Goal: Transaction & Acquisition: Purchase product/service

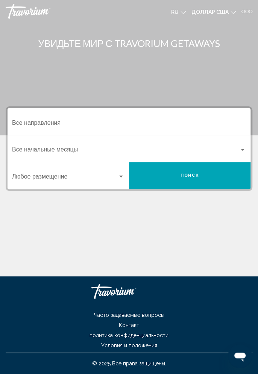
click at [64, 152] on span "Виджет поиска" at bounding box center [125, 151] width 227 height 7
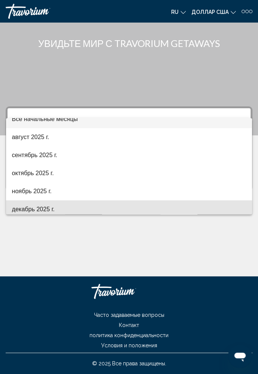
scroll to position [5, 0]
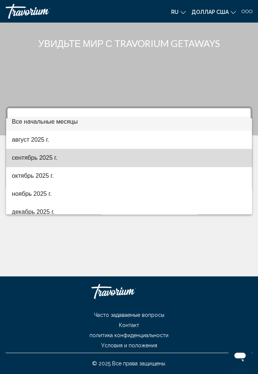
click at [49, 160] on font "сентябрь 2025 г." at bounding box center [35, 158] width 46 height 6
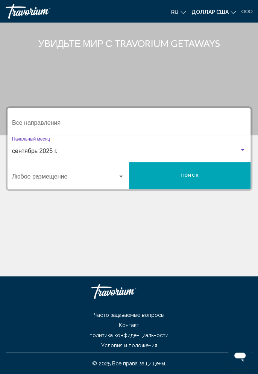
click at [114, 175] on span "Виджет поиска" at bounding box center [65, 178] width 106 height 7
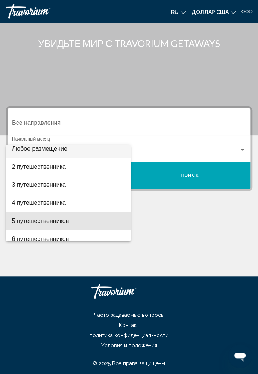
scroll to position [0, 0]
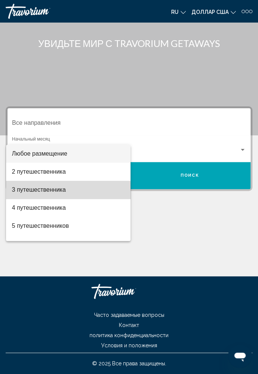
click at [57, 195] on span "3 путешественника" at bounding box center [68, 190] width 113 height 18
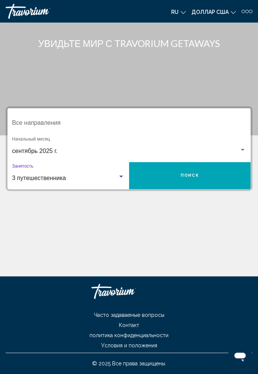
click at [222, 162] on button "Поиск" at bounding box center [190, 175] width 122 height 27
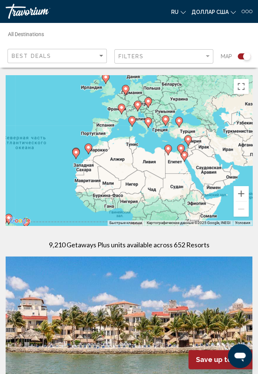
click at [164, 125] on div "Чтобы активировать перетаскивание с помощью клавиатуры, нажмите Alt + Ввод. Пос…" at bounding box center [129, 150] width 247 height 151
type input "**********"
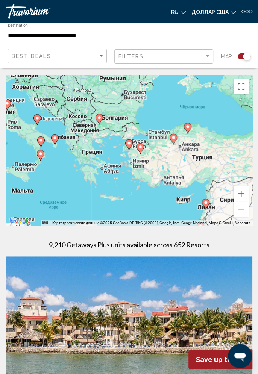
click at [87, 153] on div "Чтобы активировать перетаскивание с помощью клавиатуры, нажмите Alt + Ввод. Пос…" at bounding box center [129, 150] width 247 height 151
click at [111, 169] on div "Чтобы активировать перетаскивание с помощью клавиатуры, нажмите Alt + Ввод. Пос…" at bounding box center [129, 150] width 247 height 151
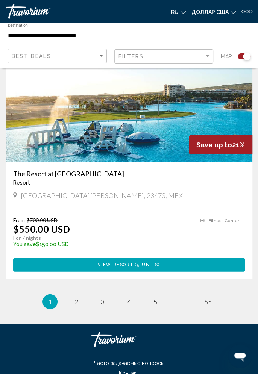
scroll to position [3023, 0]
click at [207, 295] on link "page 55" at bounding box center [208, 301] width 13 height 13
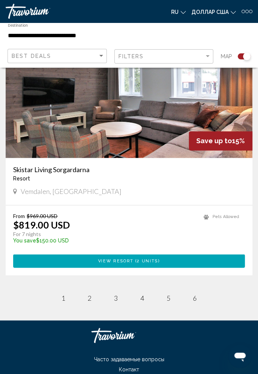
scroll to position [239, 0]
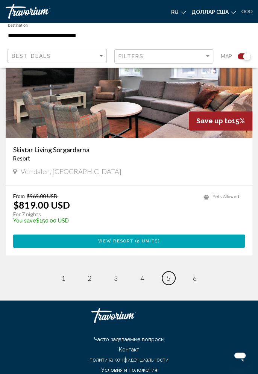
click at [169, 281] on span "5" at bounding box center [169, 278] width 4 height 8
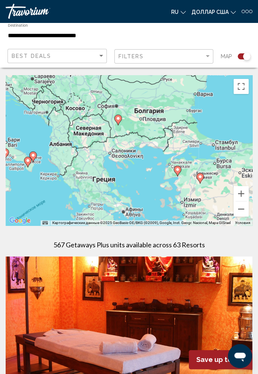
click at [149, 115] on div "Чтобы активировать перетаскивание с помощью клавиатуры, нажмите Alt + Ввод. Пос…" at bounding box center [129, 150] width 247 height 151
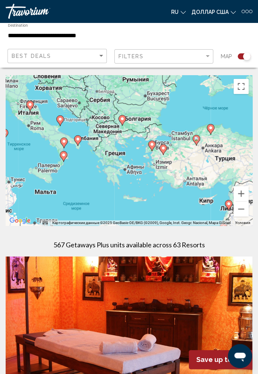
click at [68, 34] on input "**********" at bounding box center [87, 35] width 159 height 7
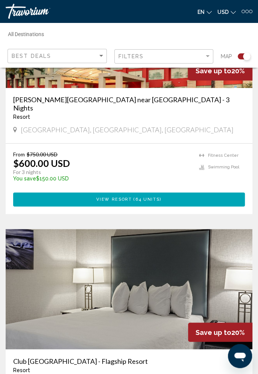
scroll to position [1050, 0]
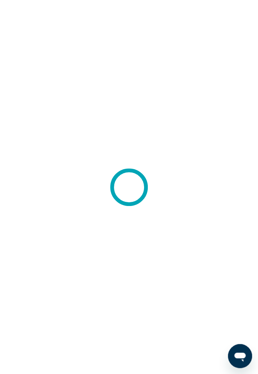
click at [187, 369] on div at bounding box center [129, 187] width 258 height 374
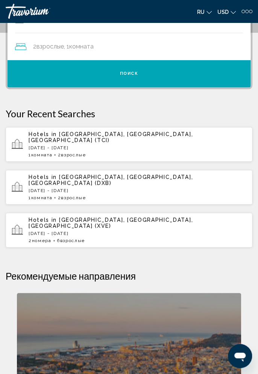
scroll to position [103, 0]
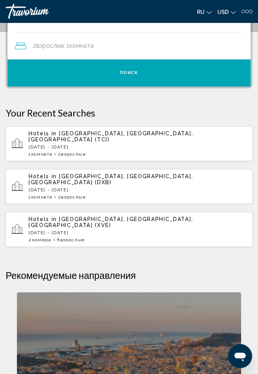
click at [184, 230] on p "[DATE] - [DATE]" at bounding box center [138, 232] width 218 height 5
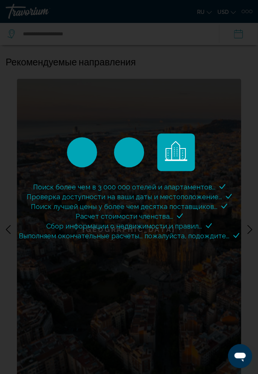
scroll to position [320, 0]
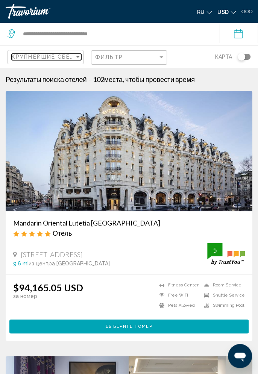
click at [32, 59] on span "Крупнейшие сбережения" at bounding box center [57, 57] width 90 height 6
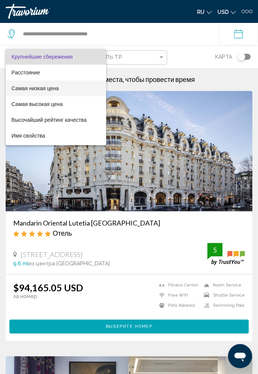
click at [32, 92] on span "Самая низкая цена" at bounding box center [56, 89] width 88 height 16
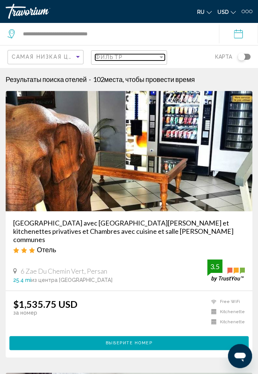
click at [152, 59] on div "Фильтр" at bounding box center [126, 57] width 63 height 6
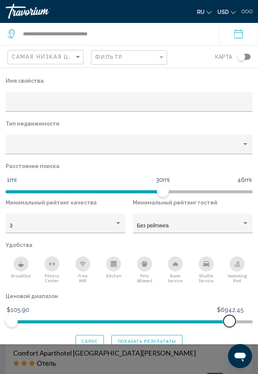
scroll to position [153, 0]
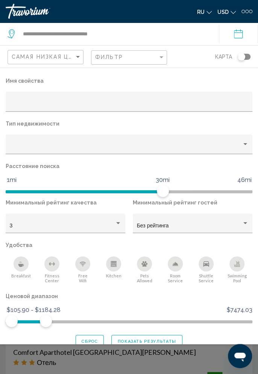
click at [208, 11] on icon "Change language" at bounding box center [209, 12] width 5 height 5
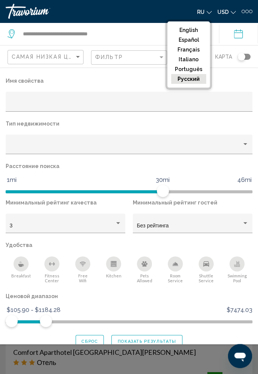
click at [195, 82] on button "русский" at bounding box center [188, 79] width 35 height 10
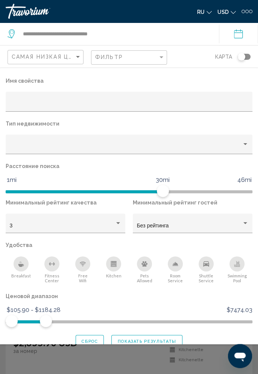
scroll to position [229, 0]
click at [167, 342] on span "Показать результаты" at bounding box center [146, 342] width 59 height 5
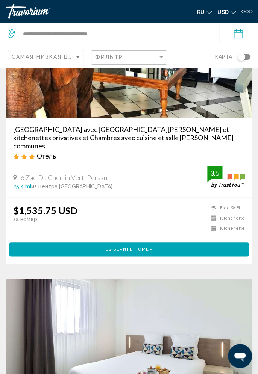
scroll to position [0, 0]
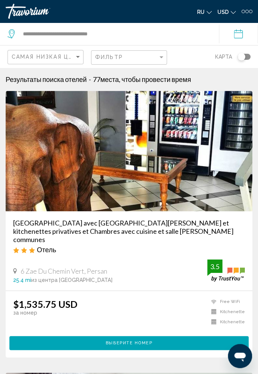
click at [243, 37] on input "**********" at bounding box center [240, 35] width 42 height 25
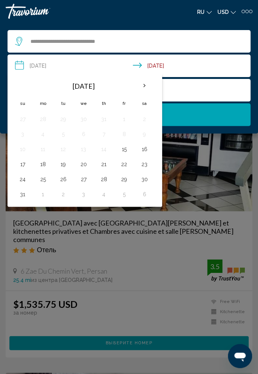
click at [224, 151] on div "Main content" at bounding box center [129, 187] width 258 height 374
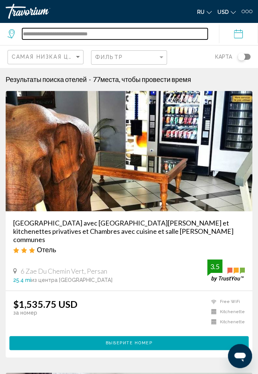
click at [85, 37] on input "**********" at bounding box center [115, 33] width 186 height 11
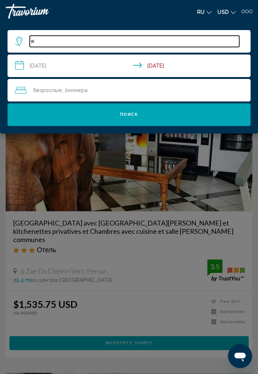
type input "*"
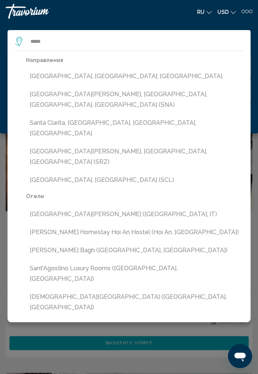
click at [120, 75] on button "Santorini, Santorini Island, Greece" at bounding box center [134, 76] width 217 height 14
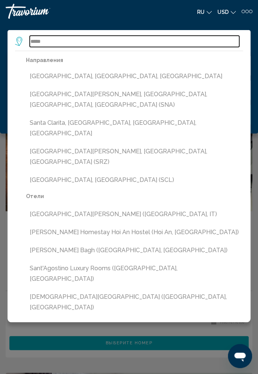
type input "**********"
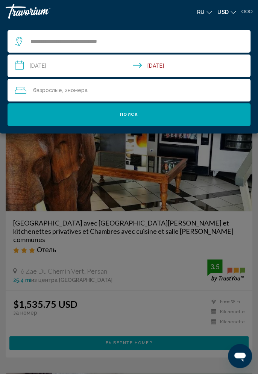
click at [94, 92] on div "6 Взрослый Взрослые , 2 Комната номера" at bounding box center [133, 90] width 236 height 11
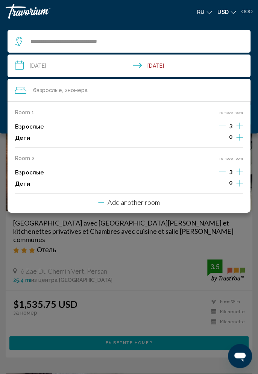
click at [97, 67] on input "**********" at bounding box center [131, 67] width 246 height 25
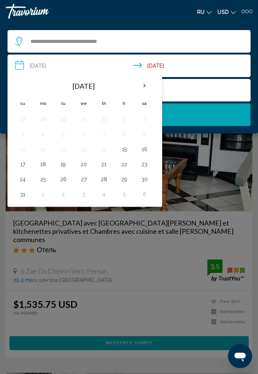
click at [195, 65] on input "**********" at bounding box center [131, 67] width 246 height 25
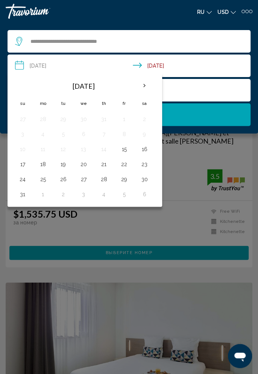
scroll to position [84, 0]
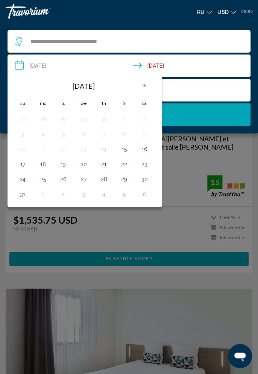
click at [215, 116] on button "Поиск" at bounding box center [129, 114] width 243 height 23
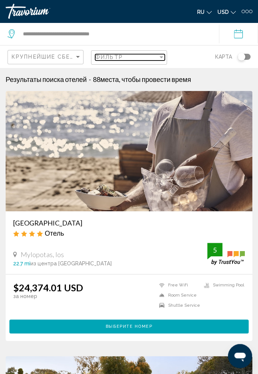
click at [146, 55] on div "Фильтр" at bounding box center [126, 57] width 63 height 6
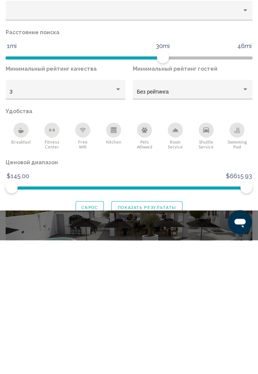
scroll to position [49, 0]
click at [156, 346] on button "Показать результаты" at bounding box center [146, 342] width 71 height 14
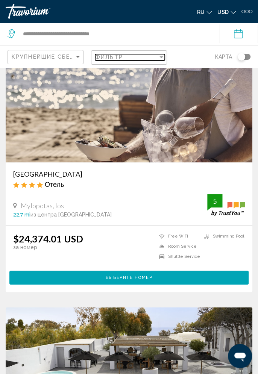
click at [151, 58] on div "Фильтр" at bounding box center [126, 57] width 63 height 6
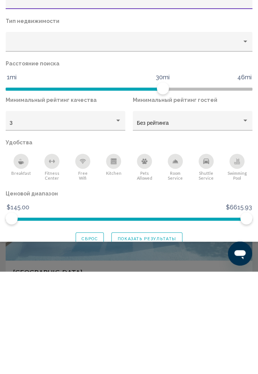
scroll to position [113, 0]
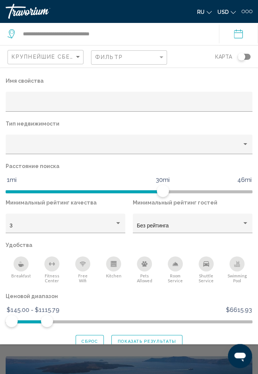
click at [163, 344] on span "Показать результаты" at bounding box center [146, 342] width 59 height 5
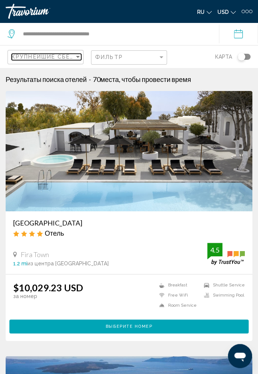
click at [64, 58] on span "Крупнейшие сбережения" at bounding box center [57, 57] width 90 height 6
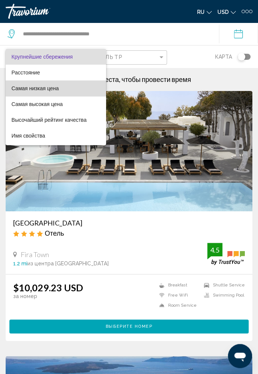
click at [53, 93] on span "Самая низкая цена" at bounding box center [56, 89] width 88 height 16
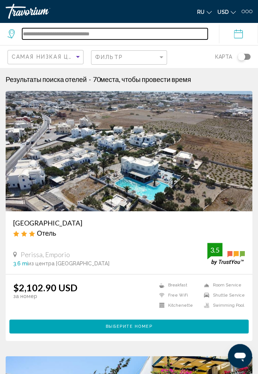
click at [106, 35] on input "**********" at bounding box center [115, 33] width 186 height 11
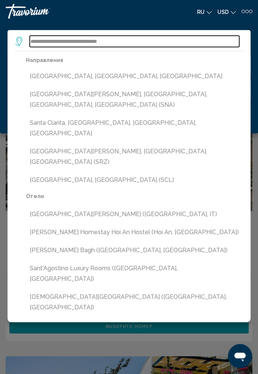
click at [154, 43] on input "**********" at bounding box center [135, 41] width 210 height 11
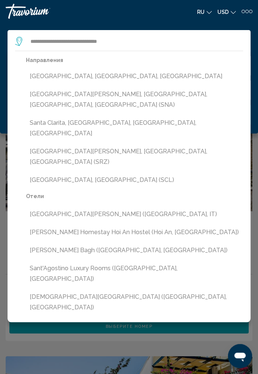
click at [120, 76] on button "Santorini, Santorini Island, Greece" at bounding box center [134, 76] width 217 height 14
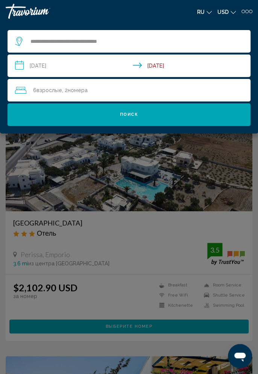
click at [68, 90] on span "номера" at bounding box center [78, 90] width 20 height 6
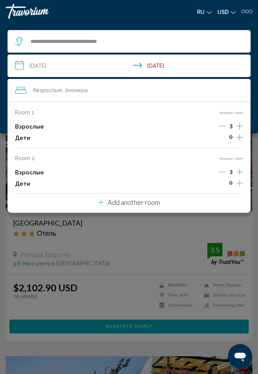
click at [221, 126] on icon "Decrement adults" at bounding box center [222, 126] width 7 height 0
click at [223, 128] on icon "Decrement adults" at bounding box center [222, 126] width 7 height 7
click at [222, 175] on button "Decrement adults" at bounding box center [222, 172] width 7 height 9
click at [83, 91] on span "номера" at bounding box center [77, 90] width 20 height 6
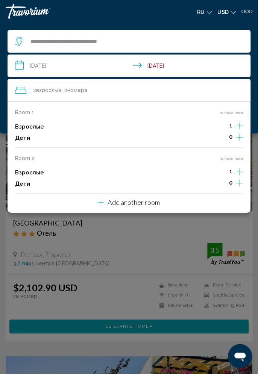
click at [24, 97] on div "2 Взрослый Взрослые , 2 Комната номера" at bounding box center [133, 90] width 236 height 23
click at [65, 93] on span ", 2 Комната номера" at bounding box center [75, 90] width 26 height 11
click at [129, 96] on div "2 Взрослый Взрослые , 2 Комната номера" at bounding box center [133, 90] width 236 height 23
click at [213, 178] on div "Дети 0" at bounding box center [129, 183] width 228 height 11
click at [211, 190] on div "Room 1 remove room Взрослые 1 Дети 0 Room 2 remove room Взрослые 1 Дети 0 Add a…" at bounding box center [129, 157] width 243 height 111
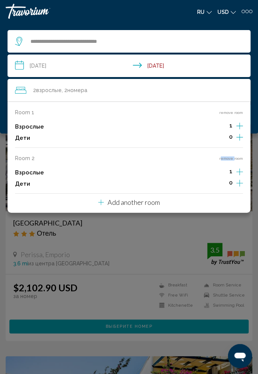
click at [65, 186] on div "Дети 0" at bounding box center [129, 183] width 228 height 11
click at [30, 166] on div "Room 2 remove room Взрослые 1 Дети 0" at bounding box center [129, 172] width 228 height 34
click at [33, 165] on div "Room 2 remove room Взрослые 1 Дети 0" at bounding box center [129, 172] width 228 height 34
click at [30, 183] on div "Дети 0" at bounding box center [129, 183] width 228 height 11
click at [34, 182] on div "Дети 0" at bounding box center [129, 183] width 228 height 11
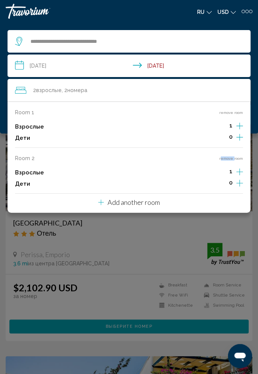
click at [132, 180] on div "Дети 0" at bounding box center [129, 183] width 228 height 11
click at [201, 180] on div "Дети 0" at bounding box center [129, 183] width 228 height 11
click at [234, 210] on div "Room 1 remove room Взрослые 1 Дети 0 Room 2 remove room Взрослые 1 Дети 0 Add a…" at bounding box center [129, 157] width 243 height 111
click at [154, 264] on div "Main content" at bounding box center [129, 187] width 258 height 374
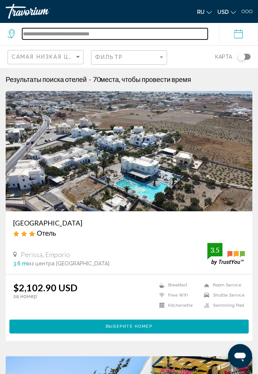
click at [105, 34] on input "**********" at bounding box center [115, 33] width 186 height 11
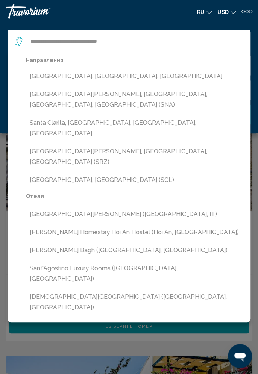
click at [160, 78] on button "Santorini, Santorini Island, Greece" at bounding box center [134, 76] width 217 height 14
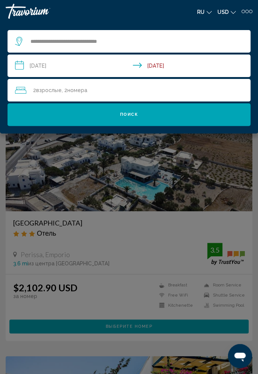
click at [220, 82] on div "2 Взрослый Взрослые , 2 Комната номера" at bounding box center [133, 90] width 236 height 23
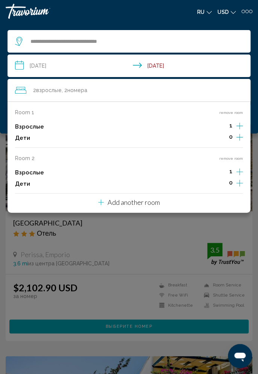
click at [147, 247] on div "Main content" at bounding box center [129, 187] width 258 height 374
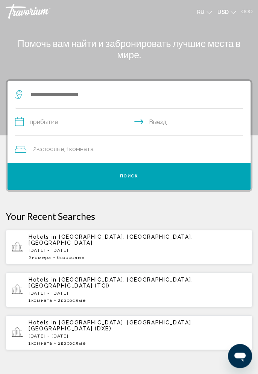
click at [102, 147] on div "2 Взрослый Взрослые , 1 Комната номера" at bounding box center [133, 149] width 236 height 11
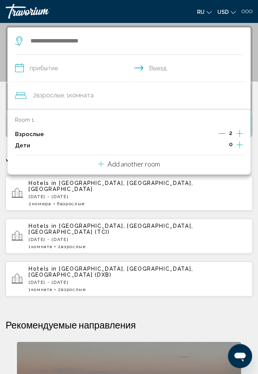
scroll to position [55, 0]
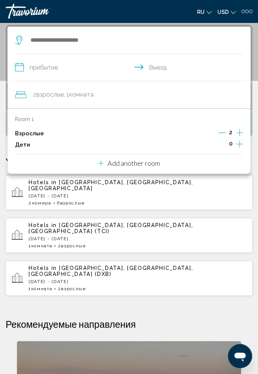
click at [222, 135] on button "Decrement adults" at bounding box center [222, 133] width 7 height 9
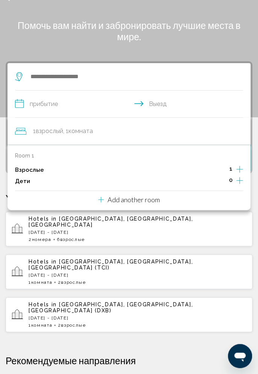
scroll to position [0, 0]
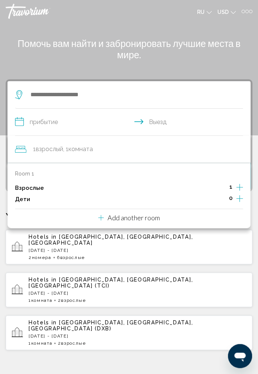
click at [186, 255] on div "2 Комната номера 6 Взрослый Взрослые" at bounding box center [138, 257] width 218 height 5
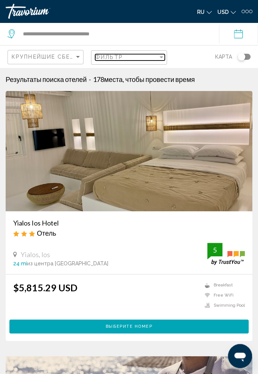
click at [146, 59] on div "Фильтр" at bounding box center [126, 57] width 63 height 6
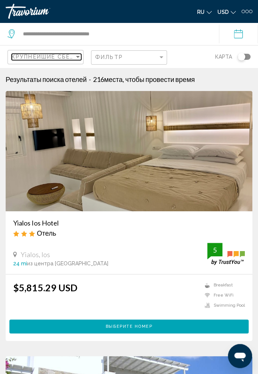
click at [57, 58] on span "Крупнейшие сбережения" at bounding box center [57, 57] width 90 height 6
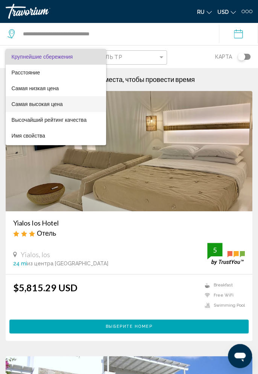
click at [50, 99] on span "Самая высокая цена" at bounding box center [56, 104] width 88 height 16
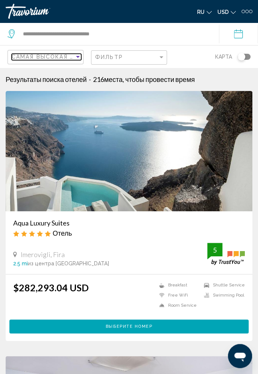
click at [78, 56] on div "Sort by" at bounding box center [78, 57] width 4 height 2
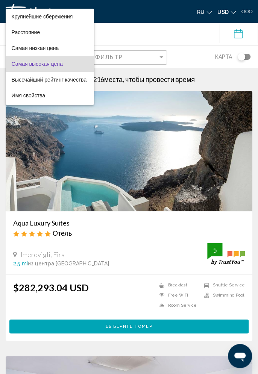
scroll to position [7, 0]
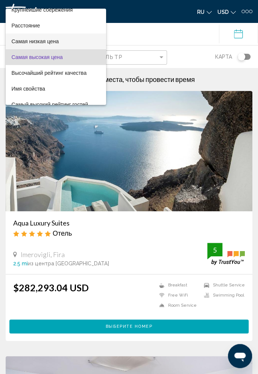
click at [53, 44] on span "Самая низкая цена" at bounding box center [56, 41] width 88 height 16
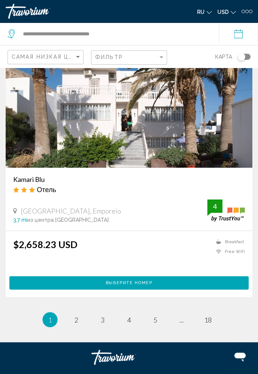
scroll to position [2943, 0]
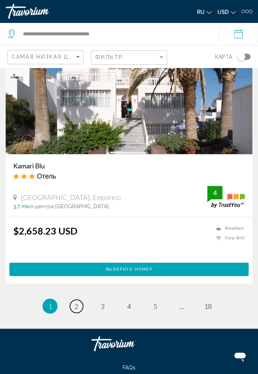
click at [80, 309] on link "page 2" at bounding box center [76, 306] width 13 height 13
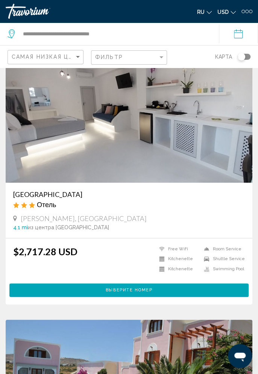
scroll to position [35, 0]
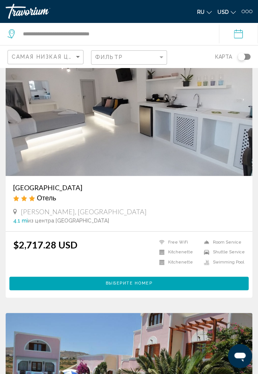
click at [222, 327] on img "Main content" at bounding box center [129, 373] width 247 height 120
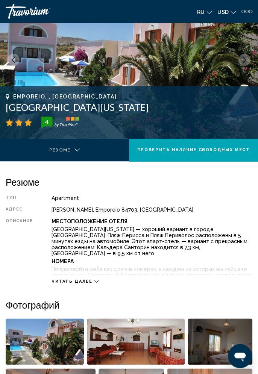
scroll to position [46, 0]
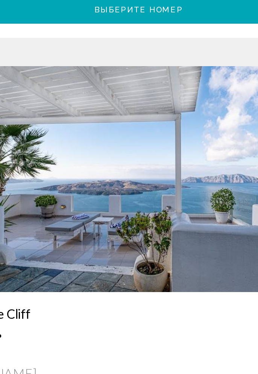
scroll to position [2835, 0]
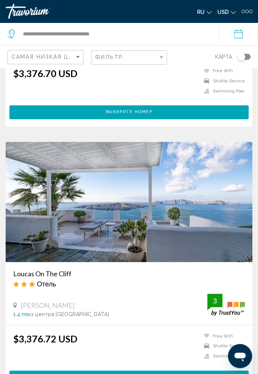
click at [232, 228] on img "Main content" at bounding box center [129, 202] width 247 height 120
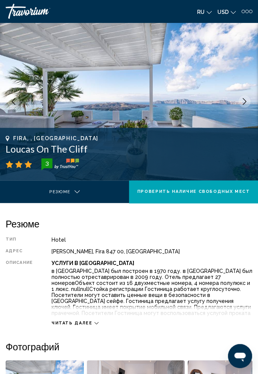
click at [242, 104] on icon "Next image" at bounding box center [244, 101] width 7 height 7
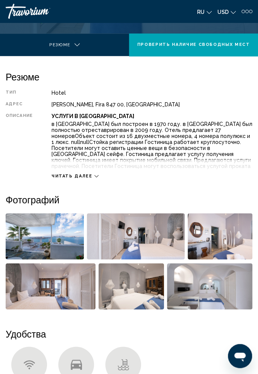
scroll to position [155, 0]
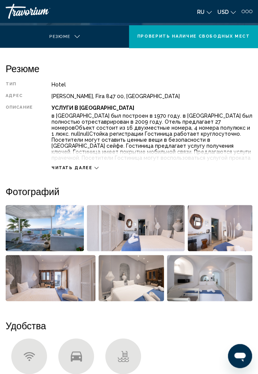
click at [71, 226] on img "Open full-screen image slider" at bounding box center [45, 228] width 78 height 46
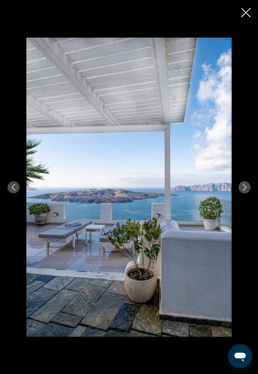
click at [242, 193] on button "Next image" at bounding box center [245, 187] width 12 height 12
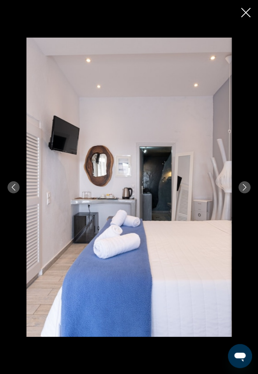
click at [242, 205] on div "Main content" at bounding box center [129, 188] width 258 height 300
click at [243, 193] on button "Next image" at bounding box center [245, 187] width 12 height 12
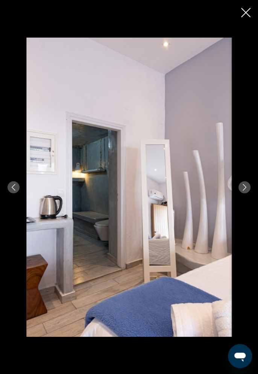
click at [242, 193] on button "Next image" at bounding box center [245, 187] width 12 height 12
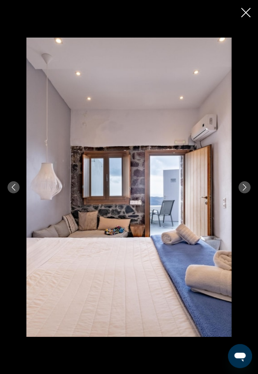
click at [243, 193] on button "Next image" at bounding box center [245, 187] width 12 height 12
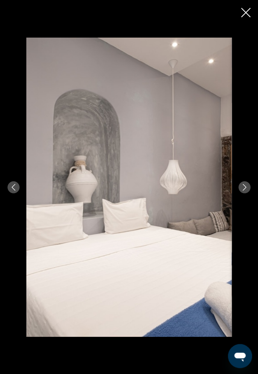
click at [246, 193] on button "Next image" at bounding box center [245, 187] width 12 height 12
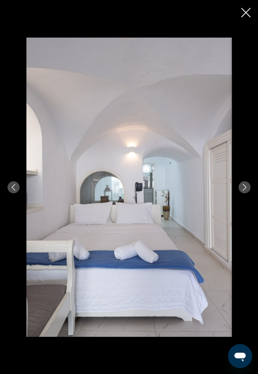
click at [245, 193] on button "Next image" at bounding box center [245, 187] width 12 height 12
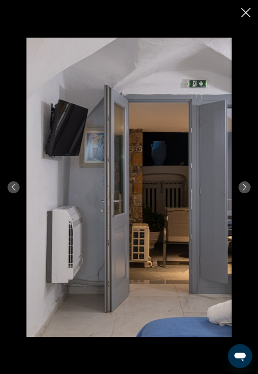
click at [242, 193] on button "Next image" at bounding box center [245, 187] width 12 height 12
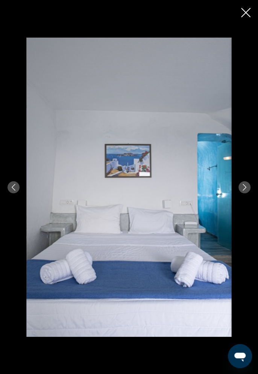
click at [244, 191] on icon "Next image" at bounding box center [245, 187] width 4 height 7
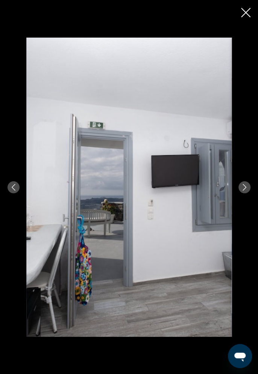
click at [244, 191] on icon "Next image" at bounding box center [244, 187] width 7 height 7
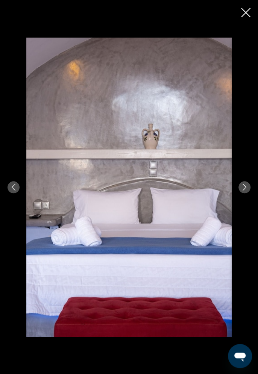
click at [242, 191] on icon "Next image" at bounding box center [244, 187] width 7 height 7
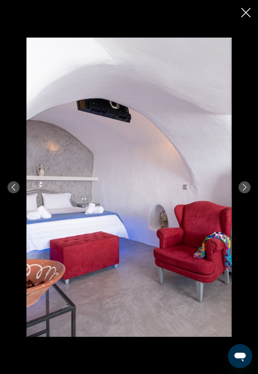
click at [243, 191] on icon "Next image" at bounding box center [244, 187] width 7 height 7
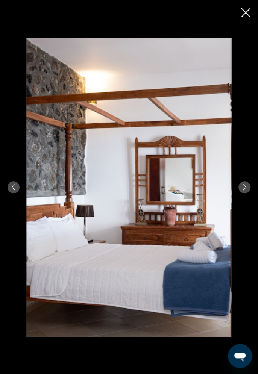
click at [243, 191] on icon "Next image" at bounding box center [244, 187] width 7 height 7
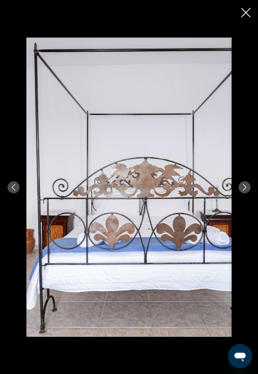
click at [242, 193] on button "Next image" at bounding box center [245, 187] width 12 height 12
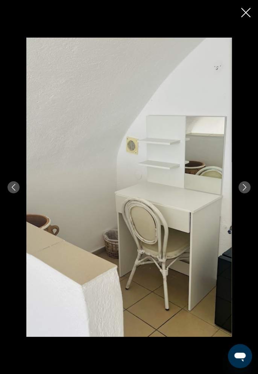
click at [242, 191] on icon "Next image" at bounding box center [244, 187] width 7 height 7
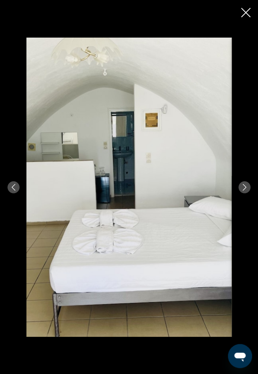
click at [242, 193] on button "Next image" at bounding box center [245, 187] width 12 height 12
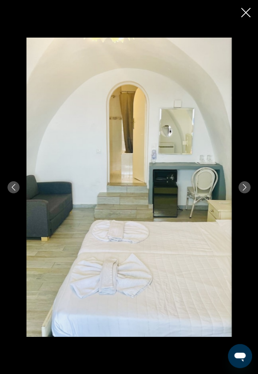
click at [243, 193] on button "Next image" at bounding box center [245, 187] width 12 height 12
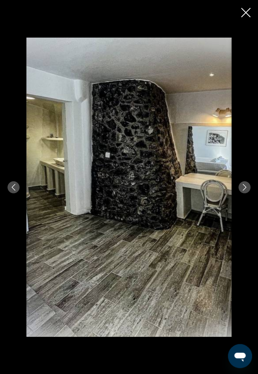
click at [239, 193] on button "Next image" at bounding box center [245, 187] width 12 height 12
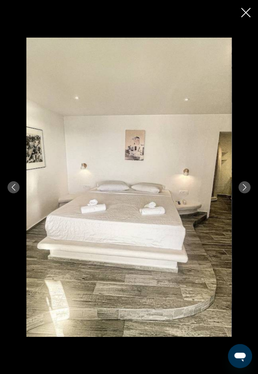
click at [240, 193] on button "Next image" at bounding box center [245, 187] width 12 height 12
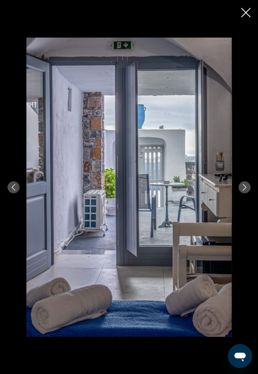
click at [242, 191] on icon "Next image" at bounding box center [244, 187] width 7 height 7
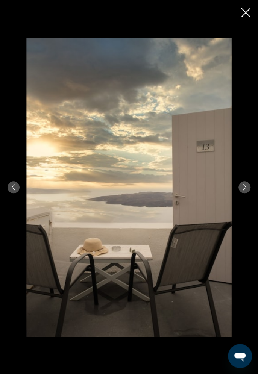
click at [242, 191] on icon "Next image" at bounding box center [244, 187] width 7 height 7
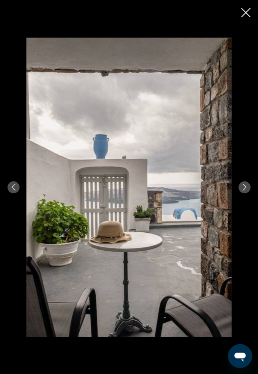
click at [243, 191] on icon "Next image" at bounding box center [245, 187] width 4 height 7
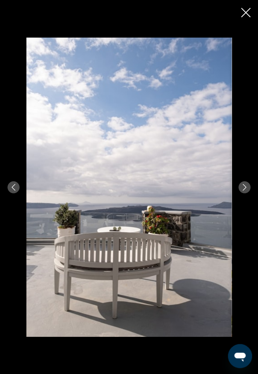
click at [243, 193] on button "Next image" at bounding box center [245, 187] width 12 height 12
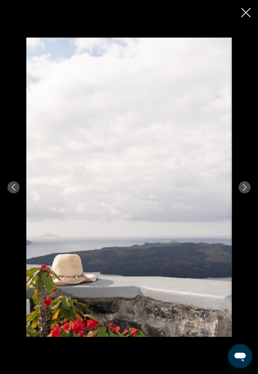
click at [244, 193] on button "Next image" at bounding box center [245, 187] width 12 height 12
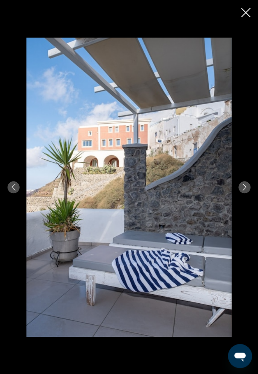
click at [243, 193] on button "Next image" at bounding box center [245, 187] width 12 height 12
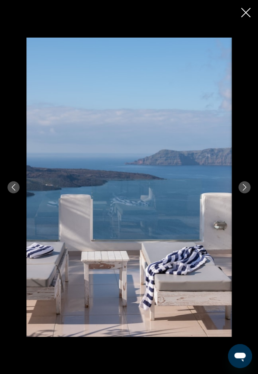
click at [245, 193] on button "Next image" at bounding box center [245, 187] width 12 height 12
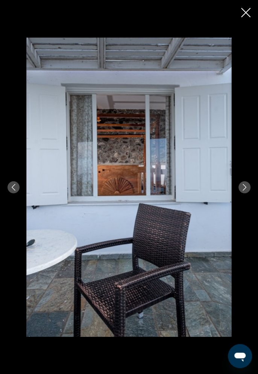
click at [246, 193] on button "Next image" at bounding box center [245, 187] width 12 height 12
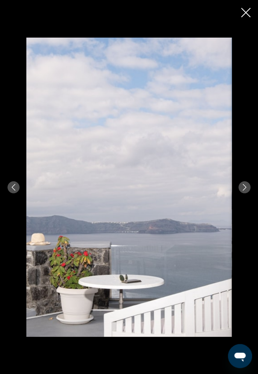
click at [242, 193] on button "Next image" at bounding box center [245, 187] width 12 height 12
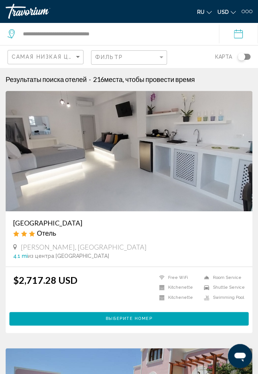
click at [195, 246] on div "Perissa Santorinis, Fira" at bounding box center [129, 247] width 232 height 8
click at [207, 169] on img "Main content" at bounding box center [129, 151] width 247 height 120
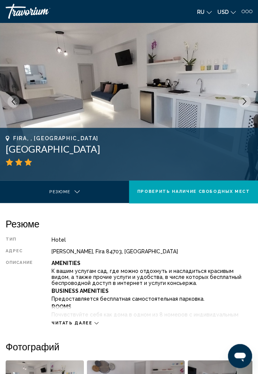
click at [242, 106] on button "Next image" at bounding box center [245, 102] width 12 height 12
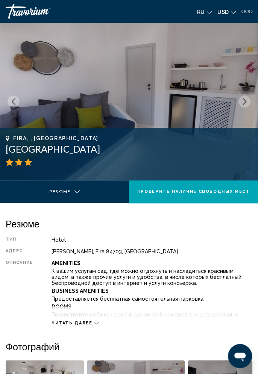
click at [240, 106] on img "Main content" at bounding box center [129, 102] width 258 height 158
click at [243, 103] on icon "Next image" at bounding box center [244, 101] width 7 height 7
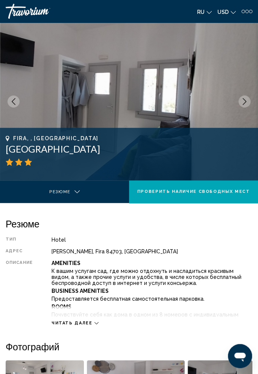
click at [244, 107] on button "Next image" at bounding box center [245, 102] width 12 height 12
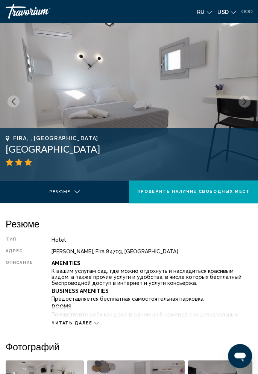
click at [243, 106] on button "Next image" at bounding box center [245, 102] width 12 height 12
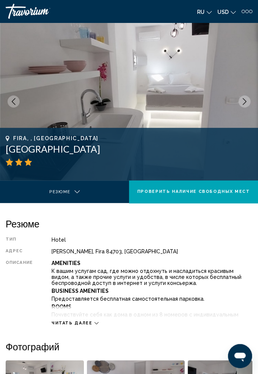
click at [241, 106] on button "Next image" at bounding box center [245, 102] width 12 height 12
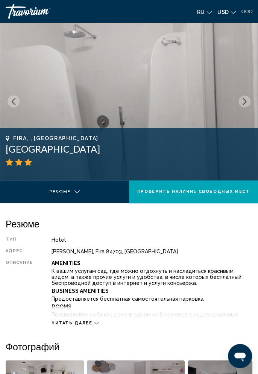
click at [243, 105] on icon "Next image" at bounding box center [245, 101] width 4 height 7
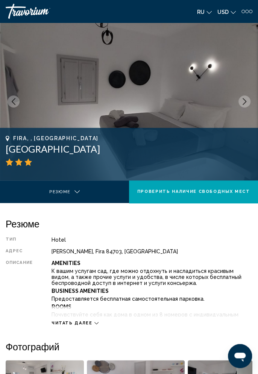
click at [243, 106] on button "Next image" at bounding box center [245, 102] width 12 height 12
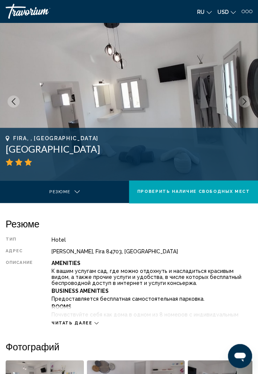
click at [243, 106] on button "Next image" at bounding box center [245, 102] width 12 height 12
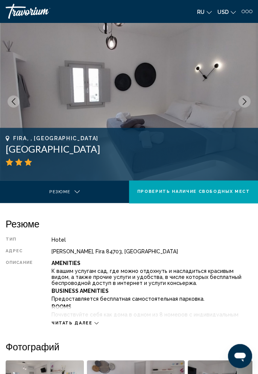
click at [246, 106] on button "Next image" at bounding box center [245, 102] width 12 height 12
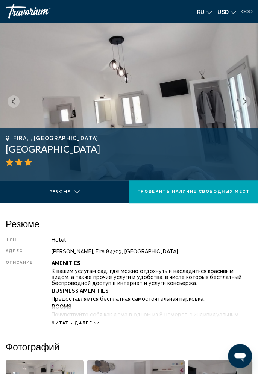
click at [247, 104] on icon "Next image" at bounding box center [244, 101] width 7 height 7
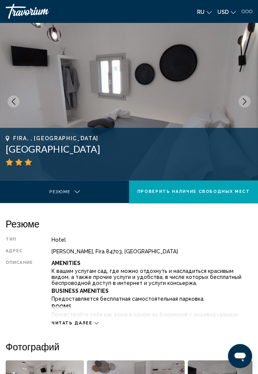
click at [243, 106] on button "Next image" at bounding box center [245, 102] width 12 height 12
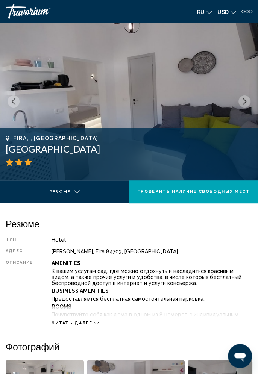
click at [243, 103] on icon "Next image" at bounding box center [244, 101] width 7 height 7
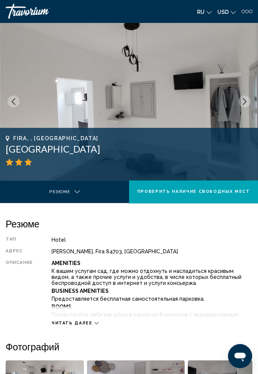
click at [243, 107] on button "Next image" at bounding box center [245, 102] width 12 height 12
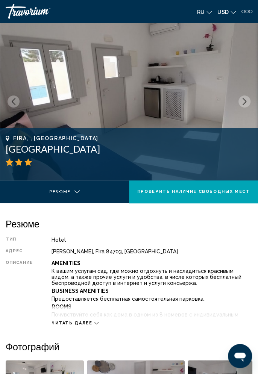
click at [242, 102] on icon "Next image" at bounding box center [244, 101] width 7 height 7
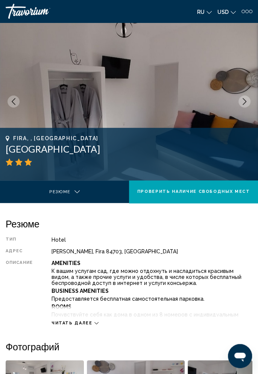
click at [243, 101] on icon "Next image" at bounding box center [244, 101] width 7 height 7
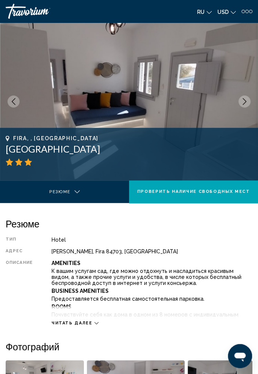
click at [243, 106] on button "Next image" at bounding box center [245, 102] width 12 height 12
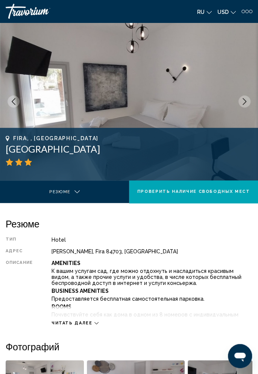
click at [243, 102] on icon "Next image" at bounding box center [244, 101] width 7 height 7
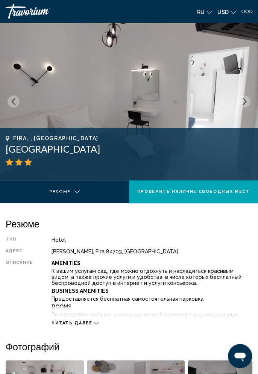
click at [243, 106] on button "Next image" at bounding box center [245, 102] width 12 height 12
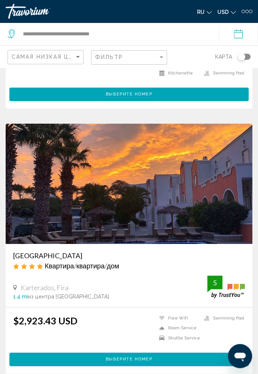
scroll to position [756, 0]
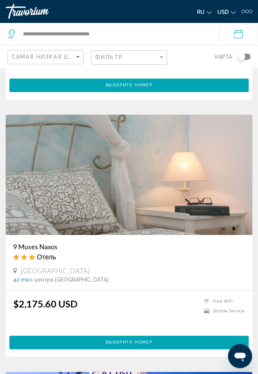
scroll to position [780, 0]
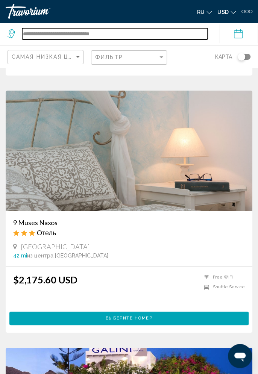
click at [69, 32] on input "**********" at bounding box center [115, 33] width 186 height 11
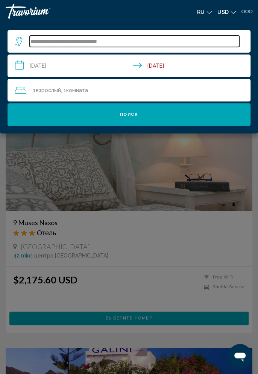
click at [135, 38] on input "**********" at bounding box center [135, 41] width 210 height 11
type input "*"
click at [99, 41] on input "******" at bounding box center [135, 41] width 210 height 11
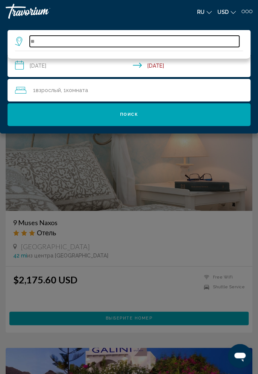
type input "*"
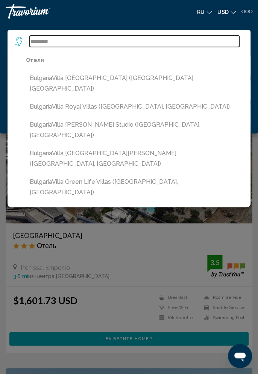
scroll to position [243, 0]
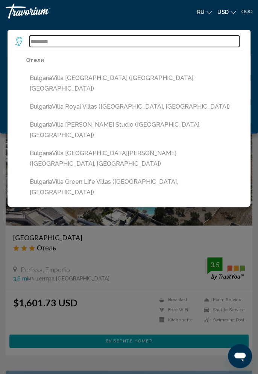
click at [96, 41] on input "********" at bounding box center [135, 41] width 210 height 11
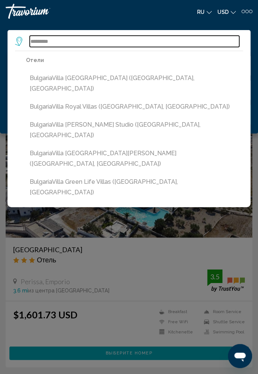
scroll to position [231, 0]
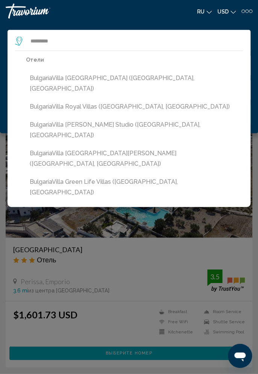
click at [141, 76] on button "BulgariaVilla Villa Amber (Burgas, BG)" at bounding box center [134, 83] width 217 height 25
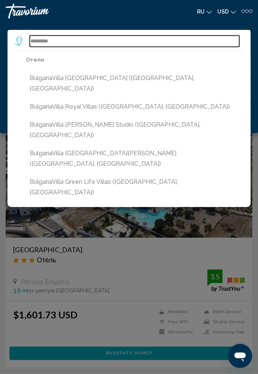
type input "**********"
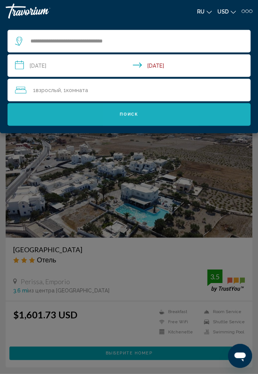
click at [173, 113] on button "Поиск" at bounding box center [129, 114] width 243 height 23
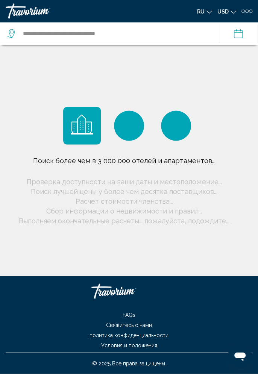
scroll to position [24, 0]
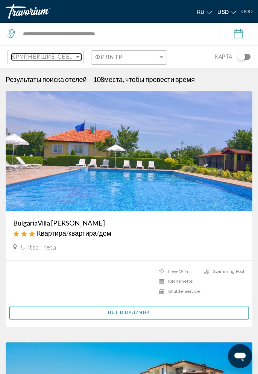
click at [59, 56] on span "Крупнейшие сбережения" at bounding box center [57, 57] width 90 height 6
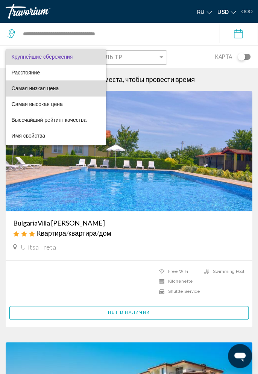
click at [63, 89] on span "Самая низкая цена" at bounding box center [56, 89] width 88 height 16
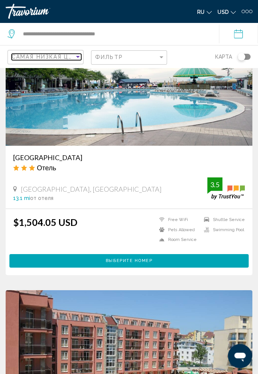
scroll to position [2445, 0]
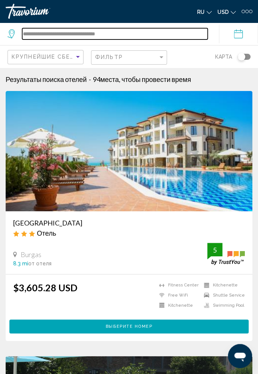
click at [121, 34] on input "**********" at bounding box center [115, 33] width 186 height 11
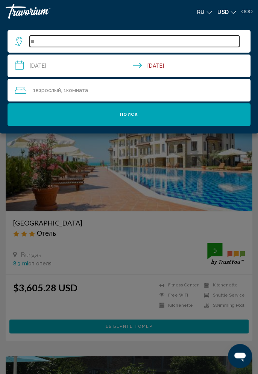
type input "*"
click at [67, 37] on input "*****" at bounding box center [135, 41] width 210 height 11
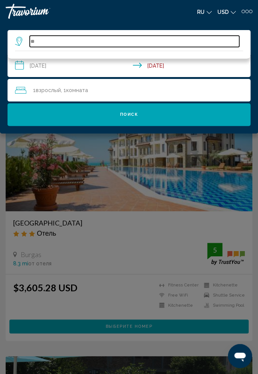
type input "*"
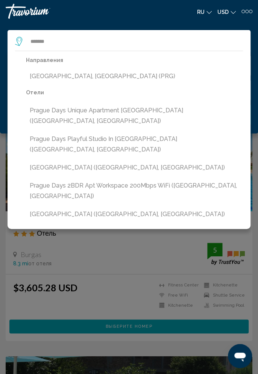
click at [125, 73] on button "[GEOGRAPHIC_DATA], [GEOGRAPHIC_DATA] (PRG)" at bounding box center [134, 76] width 217 height 14
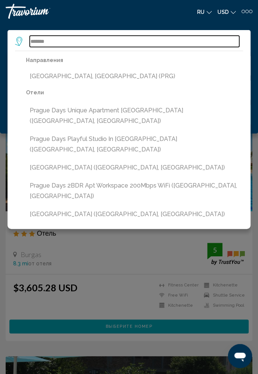
type input "**********"
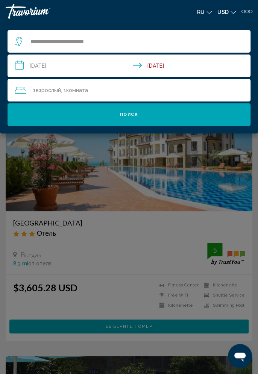
click at [151, 116] on button "Поиск" at bounding box center [129, 114] width 243 height 23
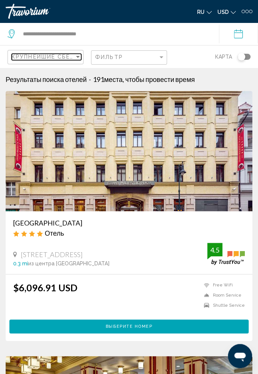
click at [56, 57] on span "Крупнейшие сбережения" at bounding box center [57, 57] width 90 height 6
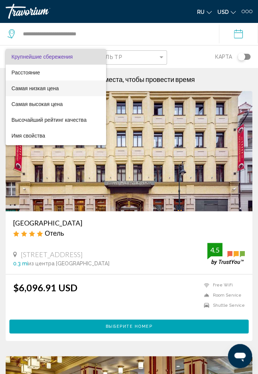
click at [57, 88] on span "Самая низкая цена" at bounding box center [35, 88] width 47 height 6
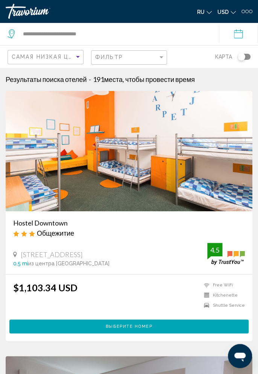
click at [242, 36] on input "**********" at bounding box center [240, 35] width 42 height 25
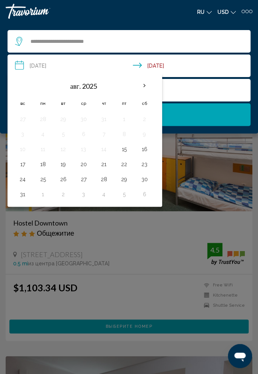
click at [140, 88] on th "Next month" at bounding box center [144, 86] width 20 height 17
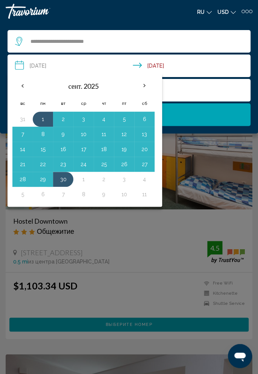
scroll to position [2, 0]
click at [23, 135] on button "7" at bounding box center [23, 134] width 12 height 11
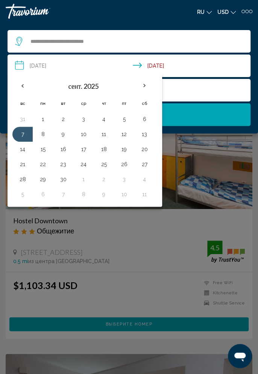
click at [43, 119] on button "1" at bounding box center [43, 119] width 12 height 11
type input "**********"
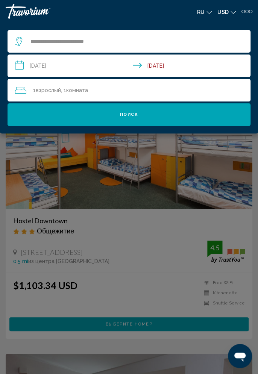
click at [176, 114] on button "Поиск" at bounding box center [129, 114] width 243 height 23
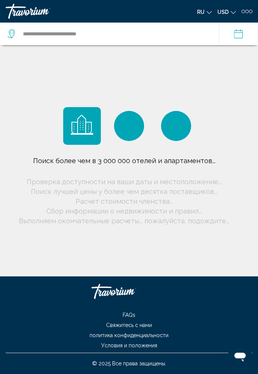
scroll to position [0, 0]
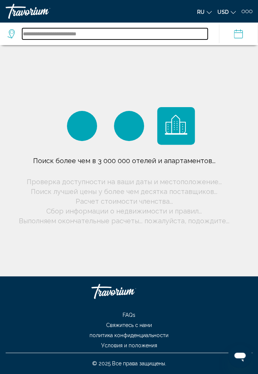
click at [79, 29] on input "**********" at bounding box center [115, 33] width 186 height 11
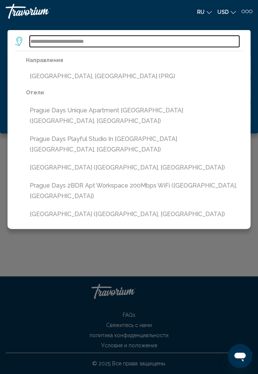
click at [137, 38] on input "**********" at bounding box center [135, 41] width 210 height 11
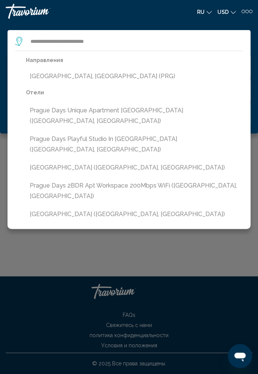
click at [103, 72] on button "[GEOGRAPHIC_DATA], [GEOGRAPHIC_DATA] (PRG)" at bounding box center [134, 76] width 217 height 14
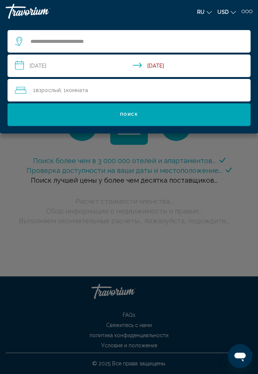
click at [68, 91] on span "Комната" at bounding box center [77, 90] width 22 height 6
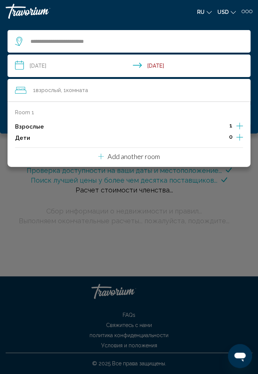
click at [241, 129] on icon "Increment adults" at bounding box center [239, 126] width 7 height 9
click at [240, 218] on div "Main content" at bounding box center [129, 187] width 258 height 374
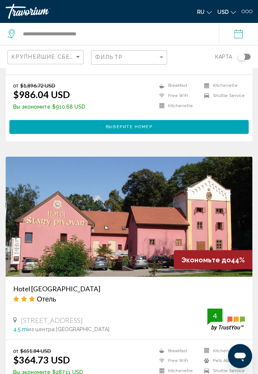
scroll to position [217, 0]
